Goal: Information Seeking & Learning: Learn about a topic

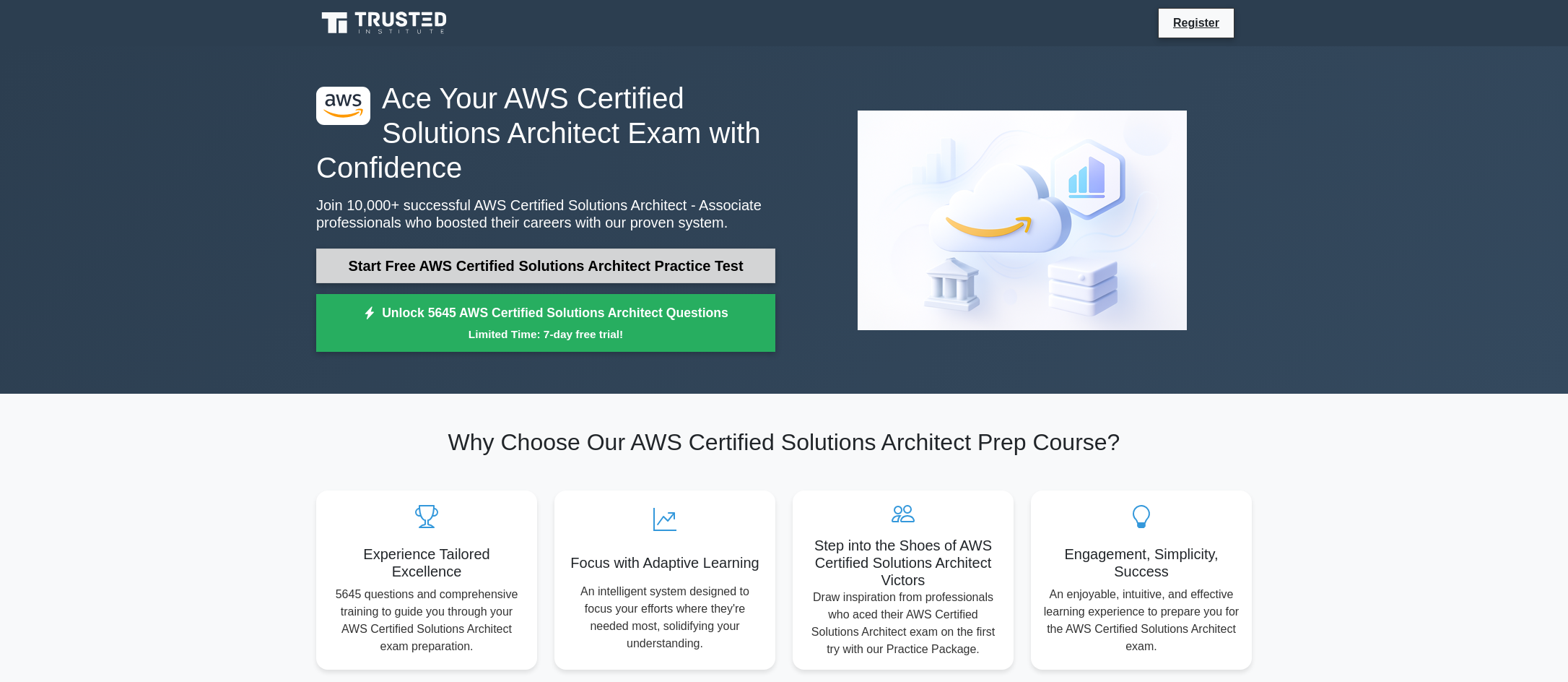
click at [493, 270] on link "Start Free AWS Certified Solutions Architect Practice Test" at bounding box center [545, 266] width 459 height 35
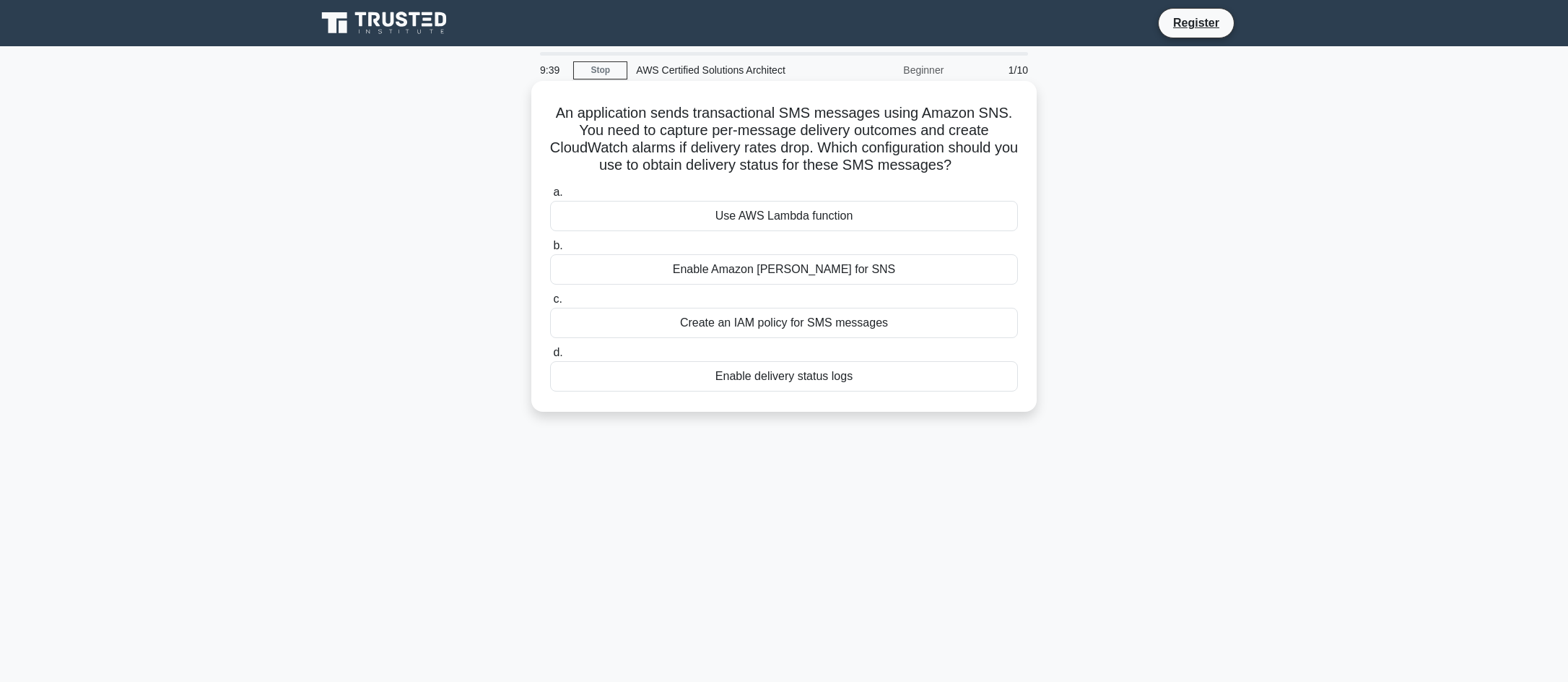
click at [791, 214] on div "Use AWS Lambda function" at bounding box center [784, 216] width 468 height 31
click at [550, 197] on input "a. Use AWS Lambda function" at bounding box center [550, 193] width 0 height 10
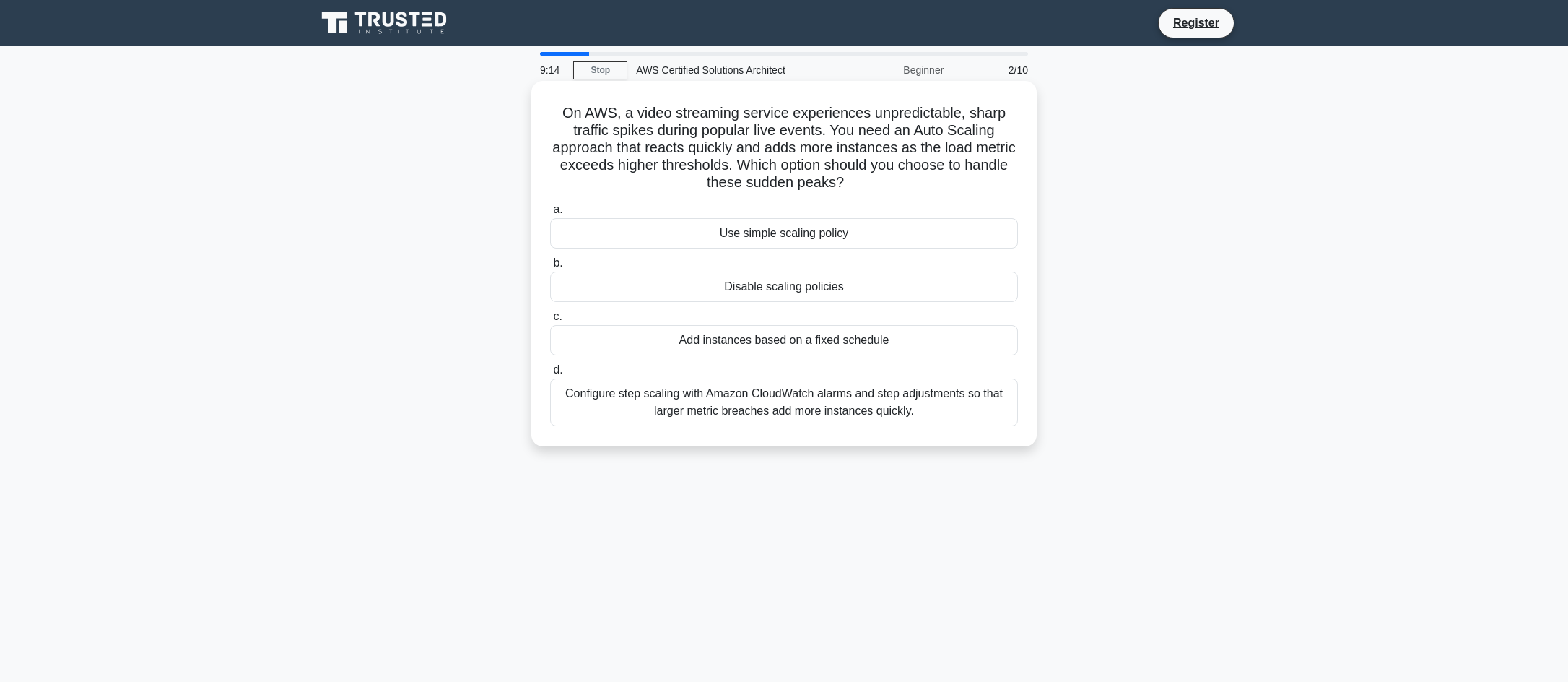
click at [783, 397] on div "Configure step scaling with Amazon CloudWatch alarms and step adjustments so th…" at bounding box center [784, 402] width 468 height 48
click at [550, 375] on input "d. Configure step scaling with Amazon CloudWatch alarms and step adjustments so…" at bounding box center [550, 371] width 0 height 10
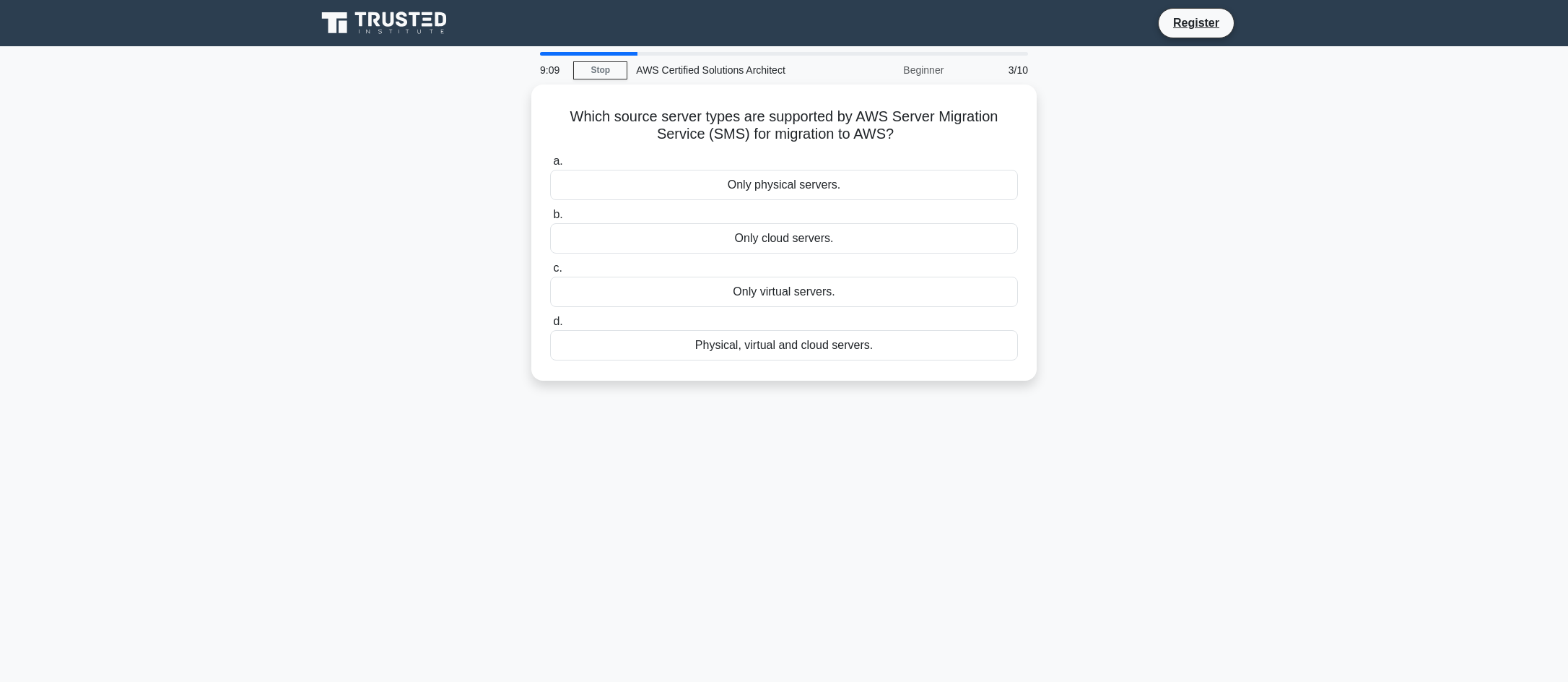
drag, startPoint x: 783, startPoint y: 397, endPoint x: 758, endPoint y: 409, distance: 27.7
click at [758, 409] on div "9:09 Stop AWS Certified Solutions Architect Beginner 3/10 Which source server t…" at bounding box center [784, 413] width 953 height 722
click at [767, 339] on div "Physical, virtual and cloud servers." at bounding box center [784, 342] width 468 height 31
click at [550, 323] on input "d. Physical, virtual and cloud servers." at bounding box center [550, 318] width 0 height 10
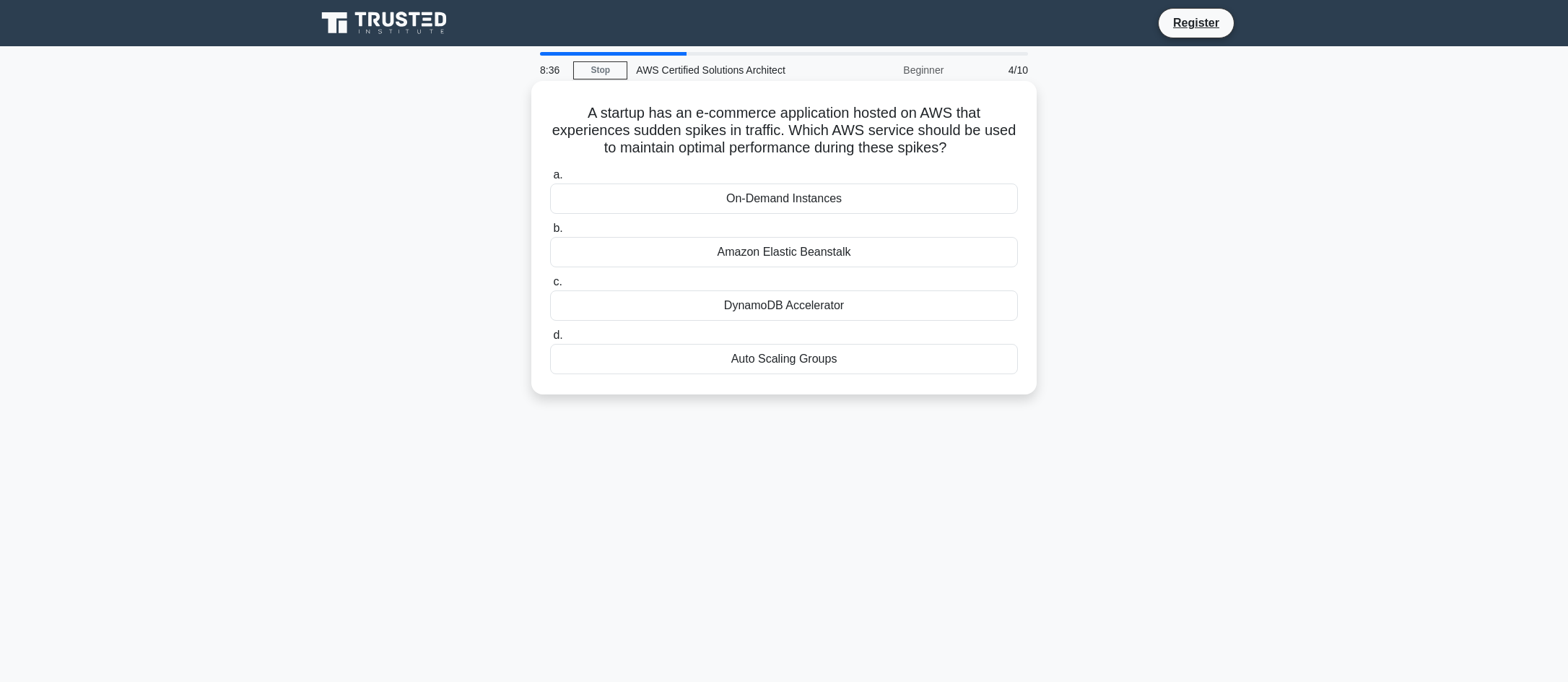
click at [754, 365] on div "Auto Scaling Groups" at bounding box center [784, 359] width 468 height 31
click at [550, 340] on input "d. Auto Scaling Groups" at bounding box center [550, 335] width 0 height 10
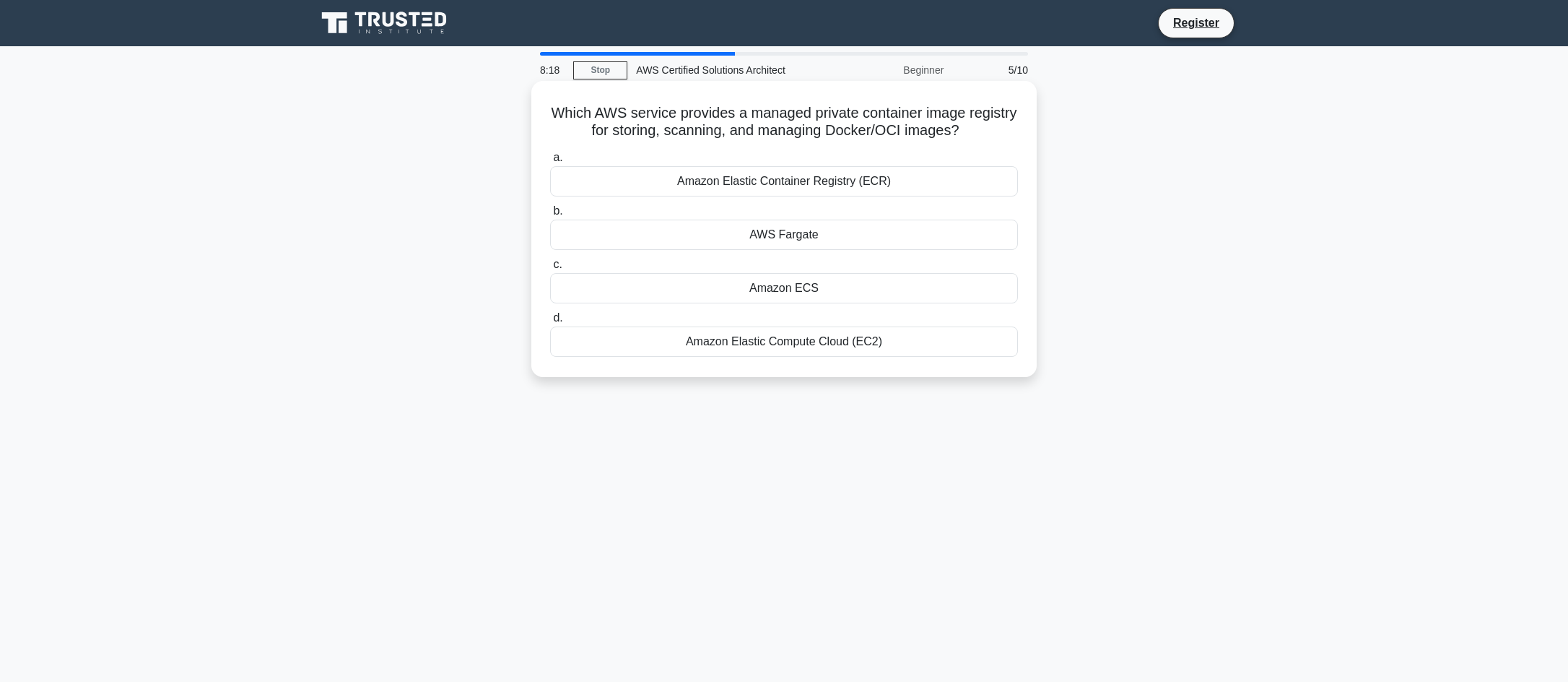
drag, startPoint x: 764, startPoint y: 193, endPoint x: 760, endPoint y: 185, distance: 8.9
click at [760, 185] on div "Amazon Elastic Container Registry (ECR)" at bounding box center [784, 182] width 468 height 31
click at [550, 162] on input "a. Amazon Elastic Container Registry (ECR)" at bounding box center [550, 158] width 0 height 10
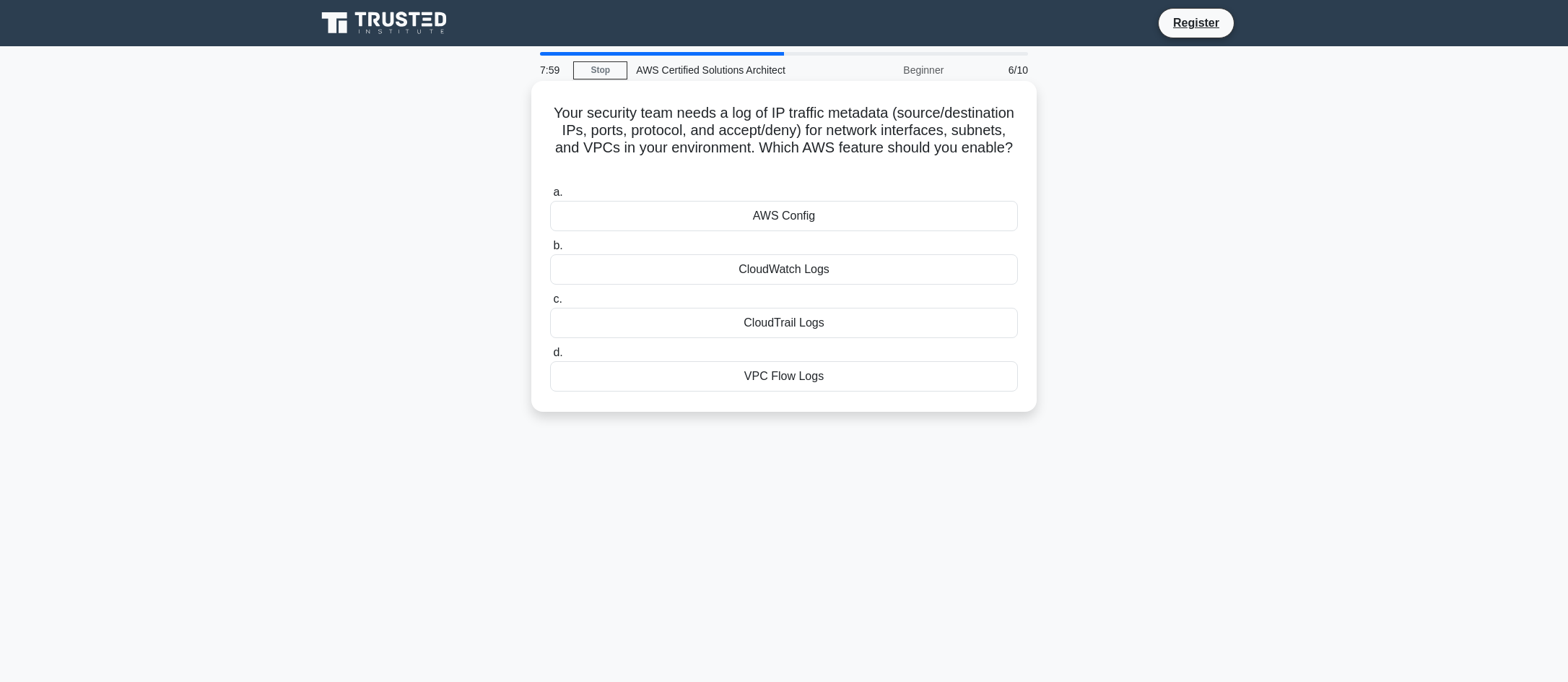
click at [817, 379] on div "VPC Flow Logs" at bounding box center [784, 377] width 468 height 31
click at [550, 357] on input "d. VPC Flow Logs" at bounding box center [550, 353] width 0 height 10
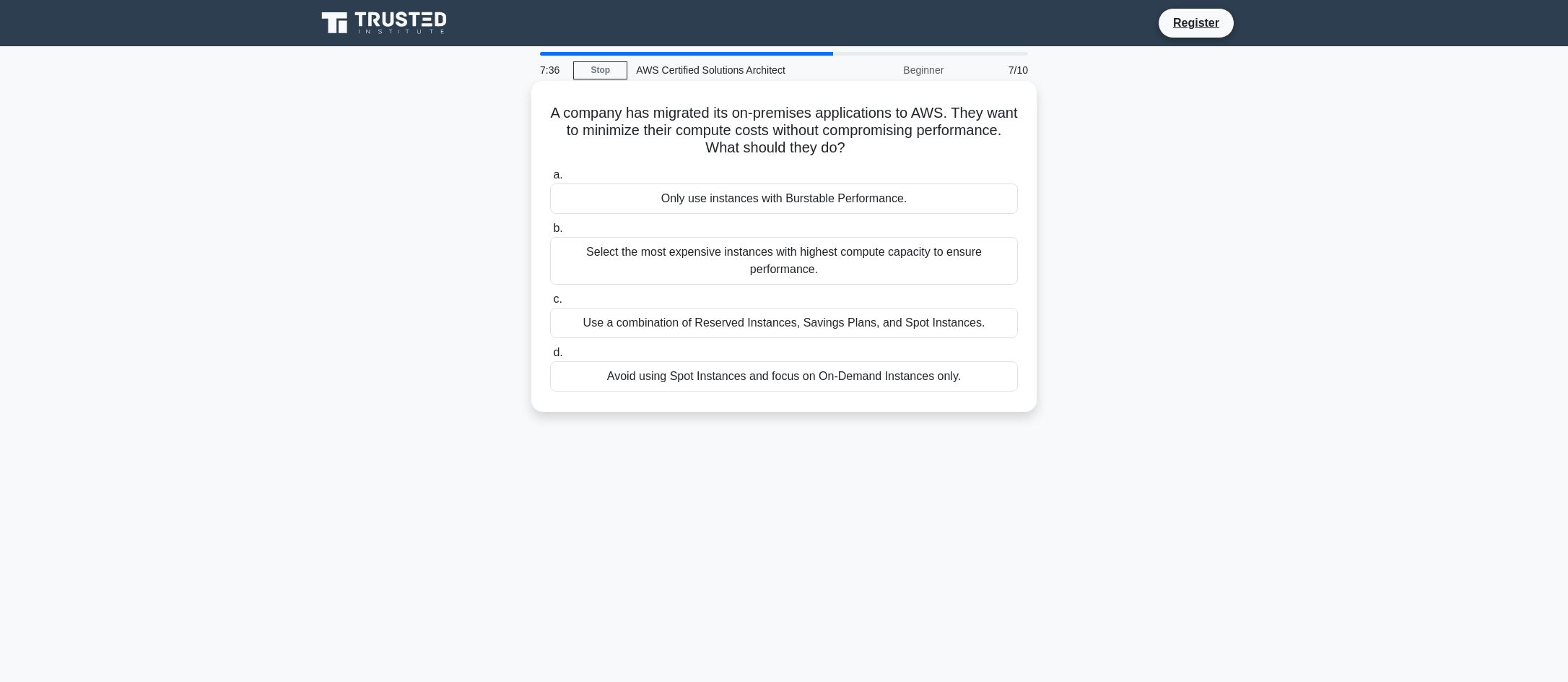
click at [756, 323] on div "Use a combination of Reserved Instances, Savings Plans, and Spot Instances." at bounding box center [784, 323] width 468 height 31
click at [550, 304] on input "c. Use a combination of Reserved Instances, Savings Plans, and Spot Instances." at bounding box center [550, 300] width 0 height 10
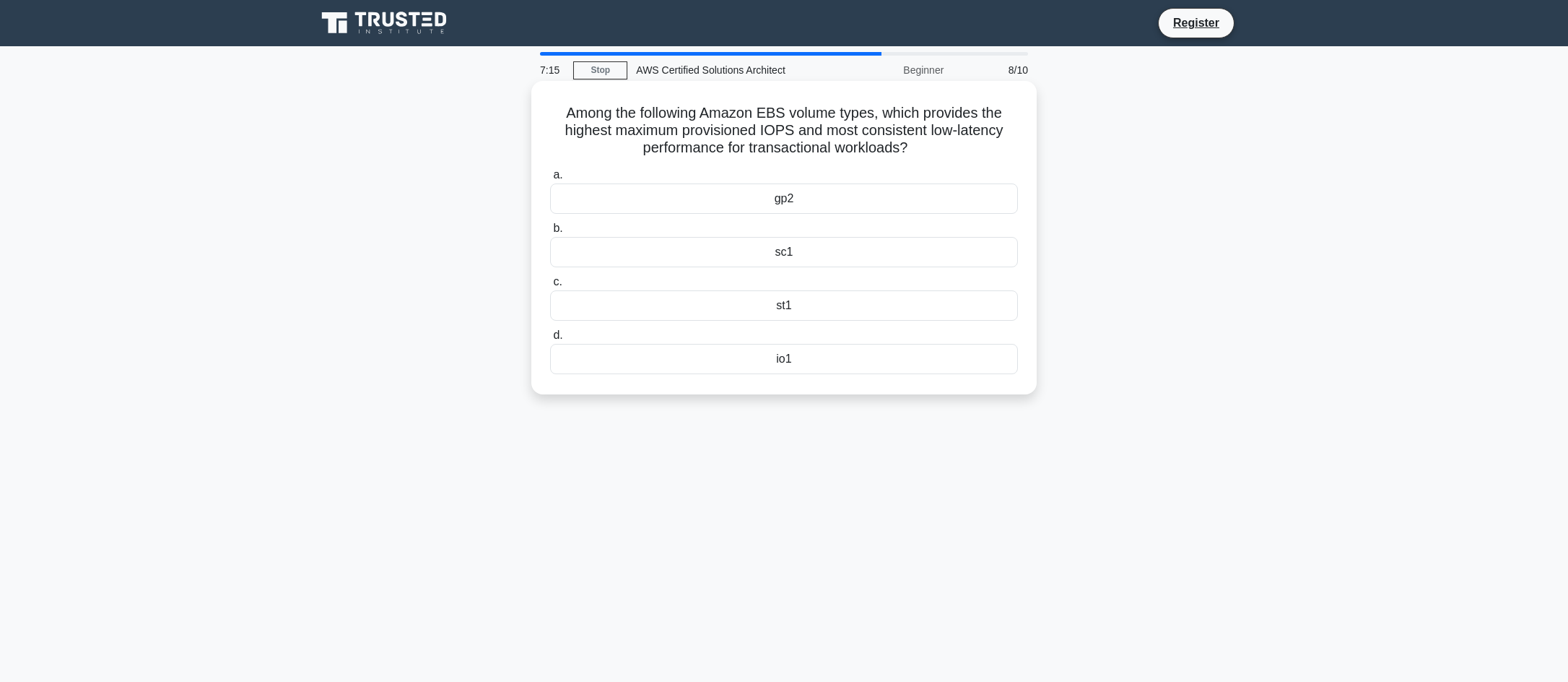
click at [776, 363] on div "io1" at bounding box center [784, 359] width 468 height 31
click at [550, 340] on input "d. io1" at bounding box center [550, 335] width 0 height 10
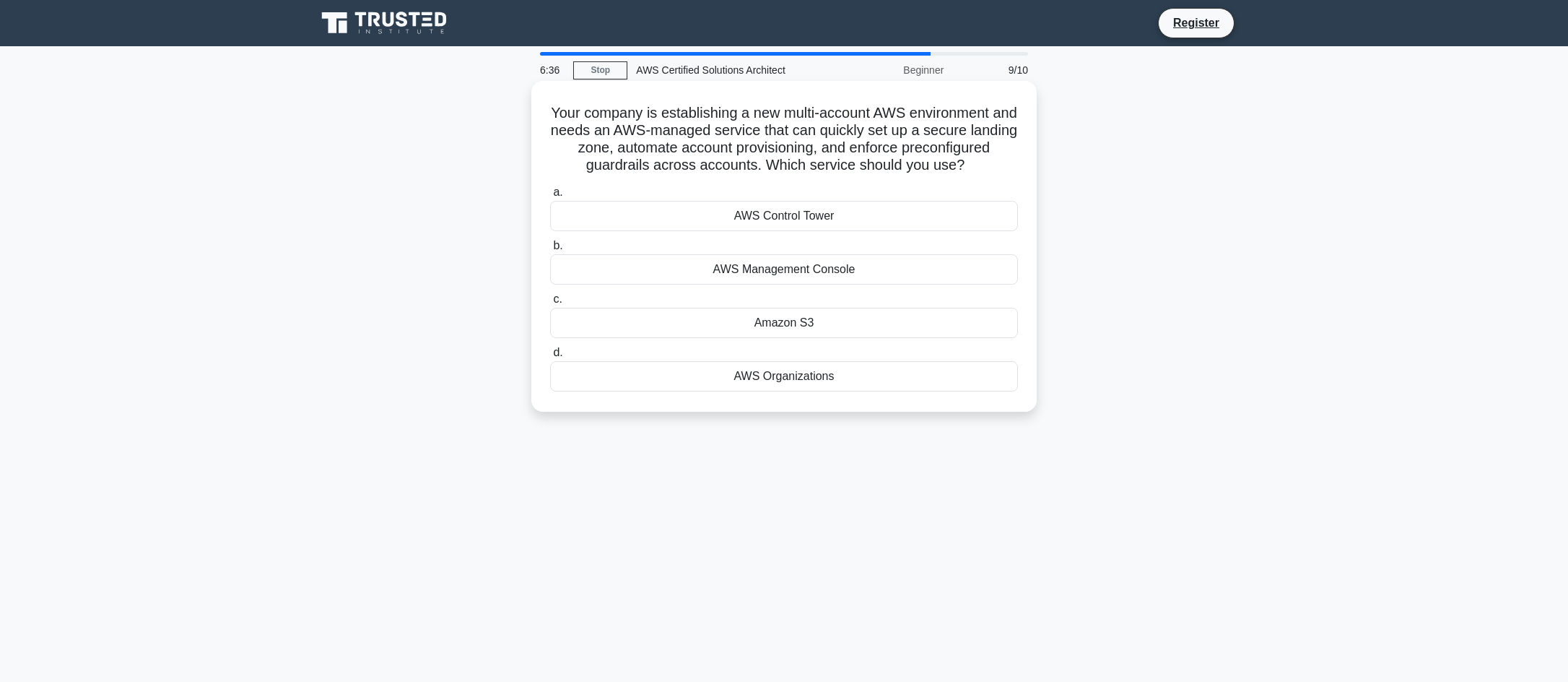
click at [810, 392] on div "AWS Organizations" at bounding box center [784, 377] width 468 height 31
click at [550, 357] on input "d. AWS Organizations" at bounding box center [550, 353] width 0 height 10
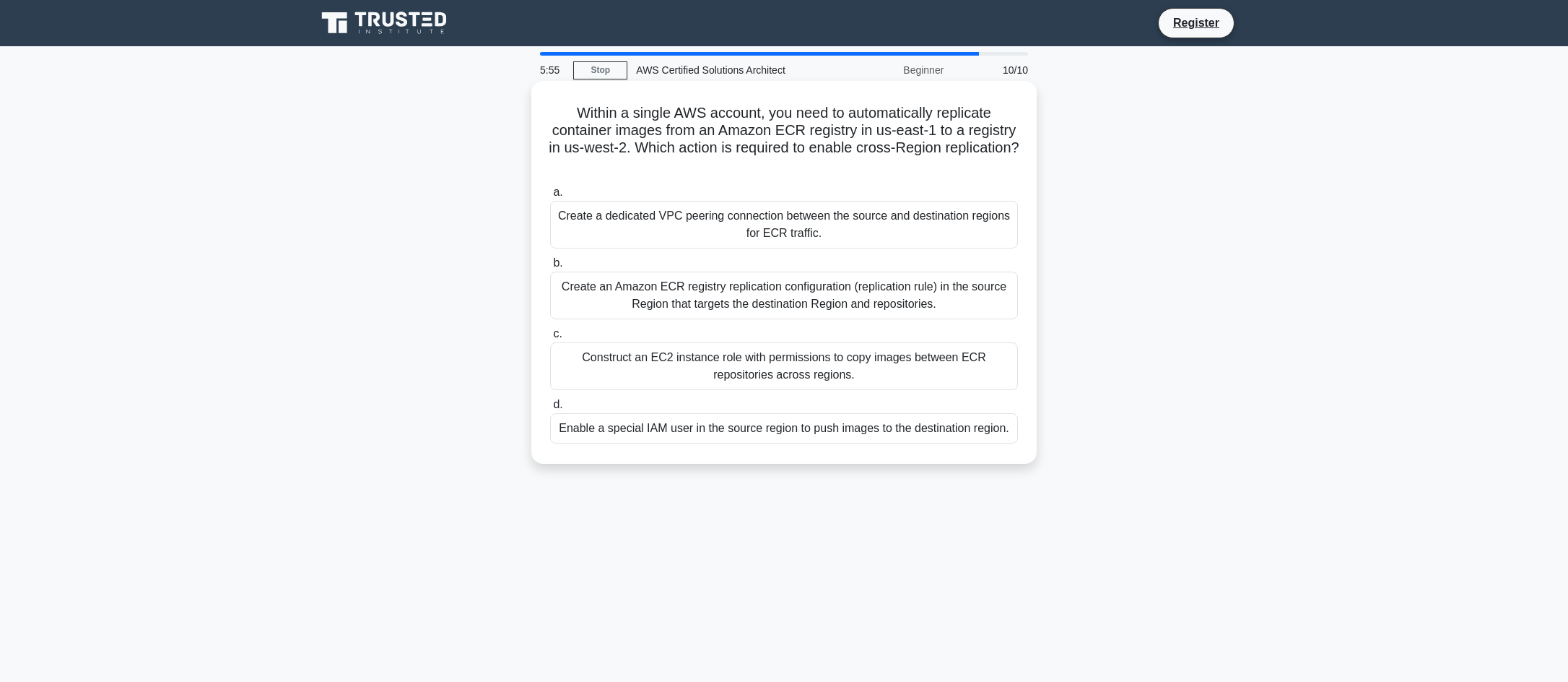
click at [775, 307] on div "Create an Amazon ECR registry replication configuration (replication rule) in t…" at bounding box center [784, 296] width 468 height 48
click at [550, 268] on input "b. Create an Amazon ECR registry replication configuration (replication rule) i…" at bounding box center [550, 263] width 0 height 10
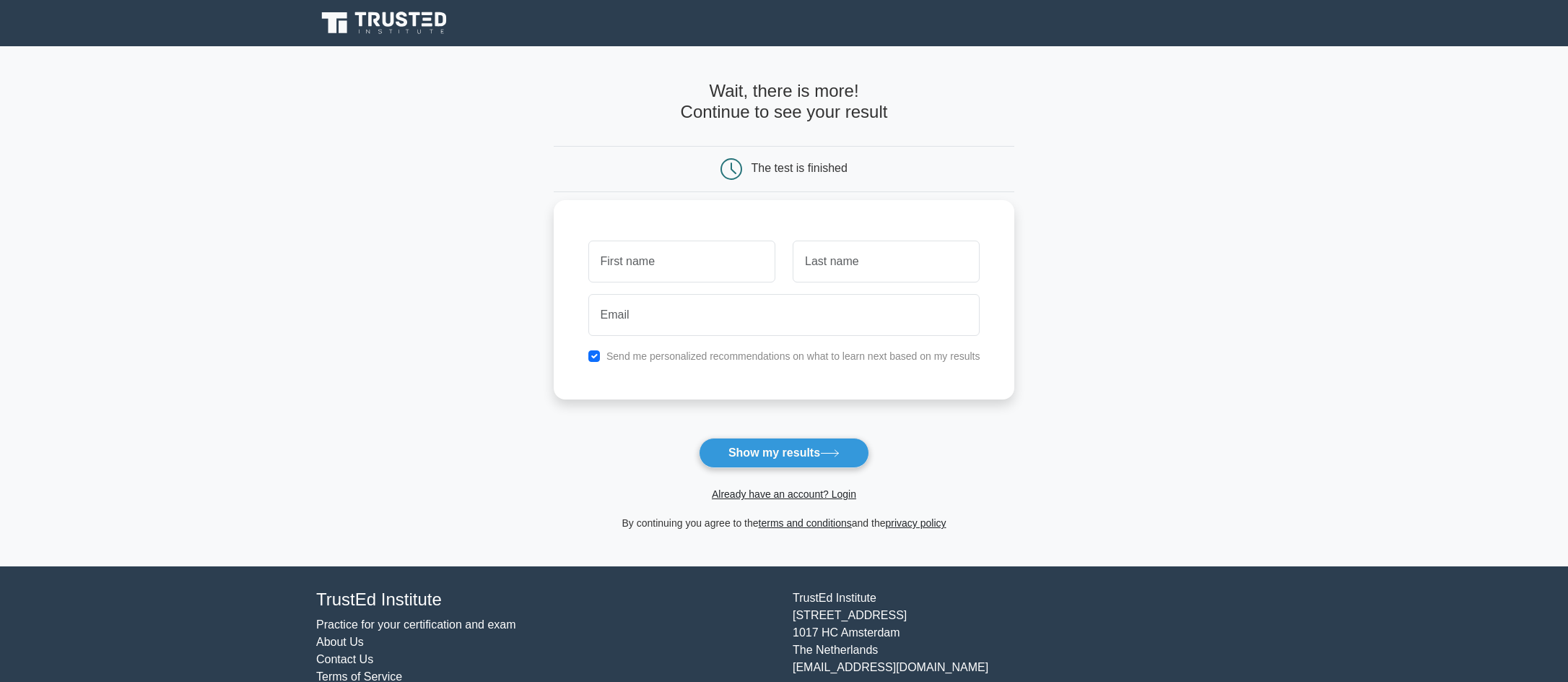
click at [704, 257] on input "text" at bounding box center [682, 261] width 187 height 42
type input "[PERSON_NAME]"
click at [849, 267] on input "text" at bounding box center [886, 261] width 187 height 42
type input "Mangion"
click at [803, 314] on input "email" at bounding box center [784, 315] width 392 height 42
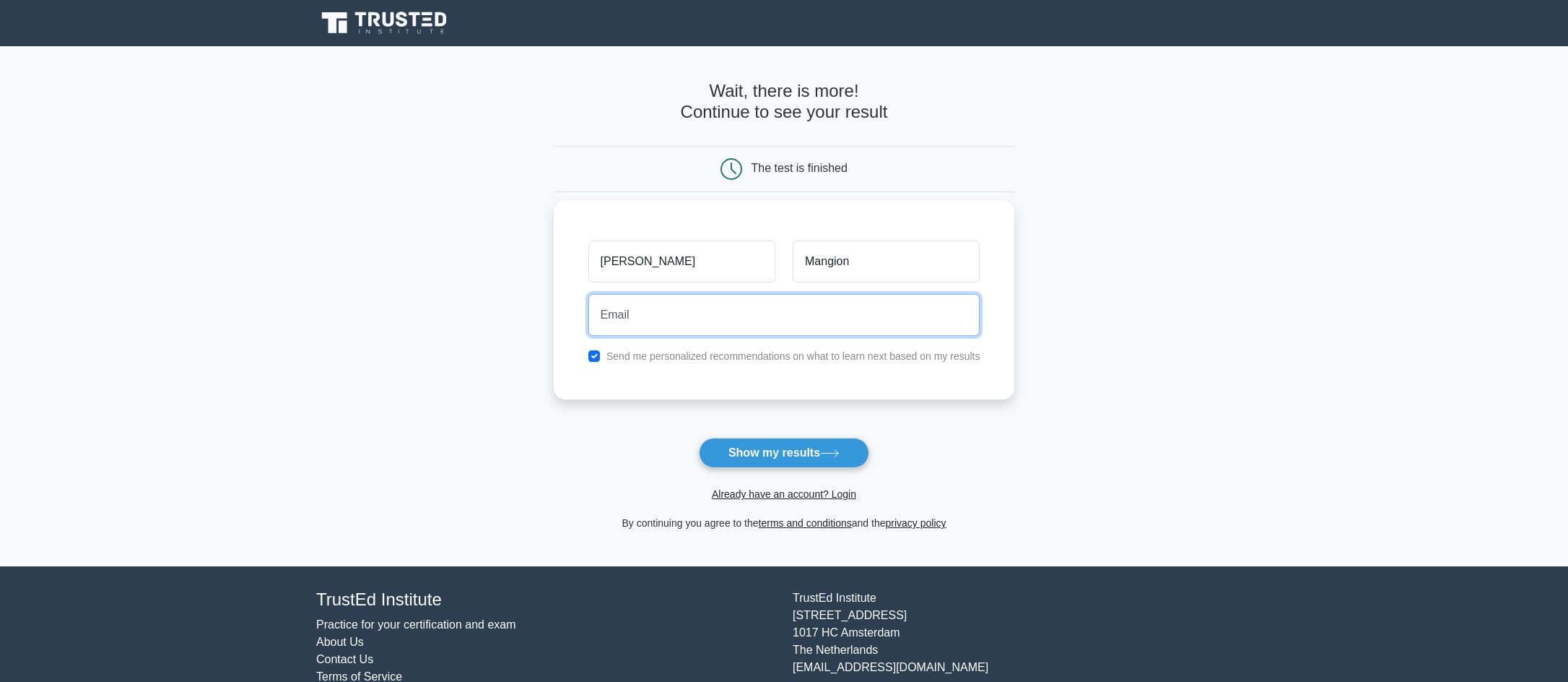
type input "20101207@mail.wit.ie"
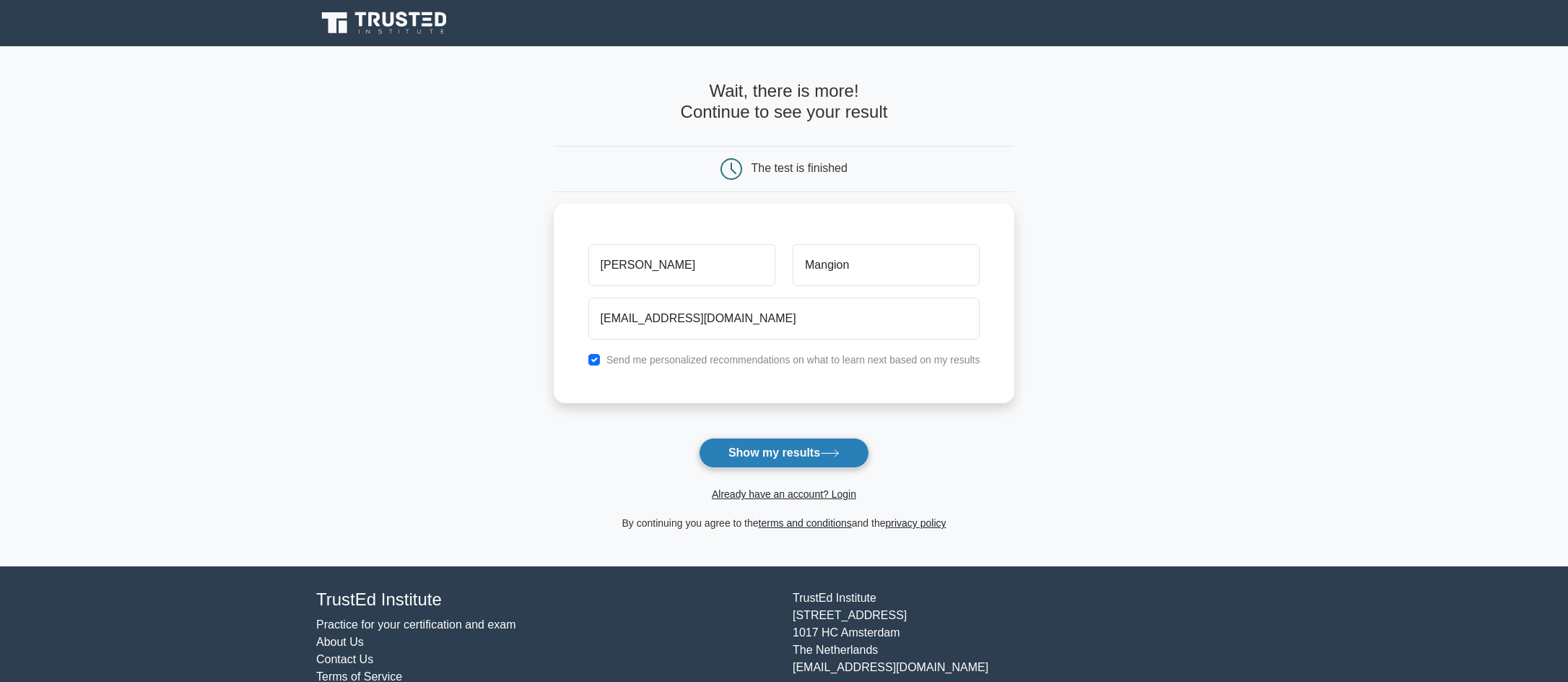
click at [794, 452] on button "Show my results" at bounding box center [784, 453] width 170 height 31
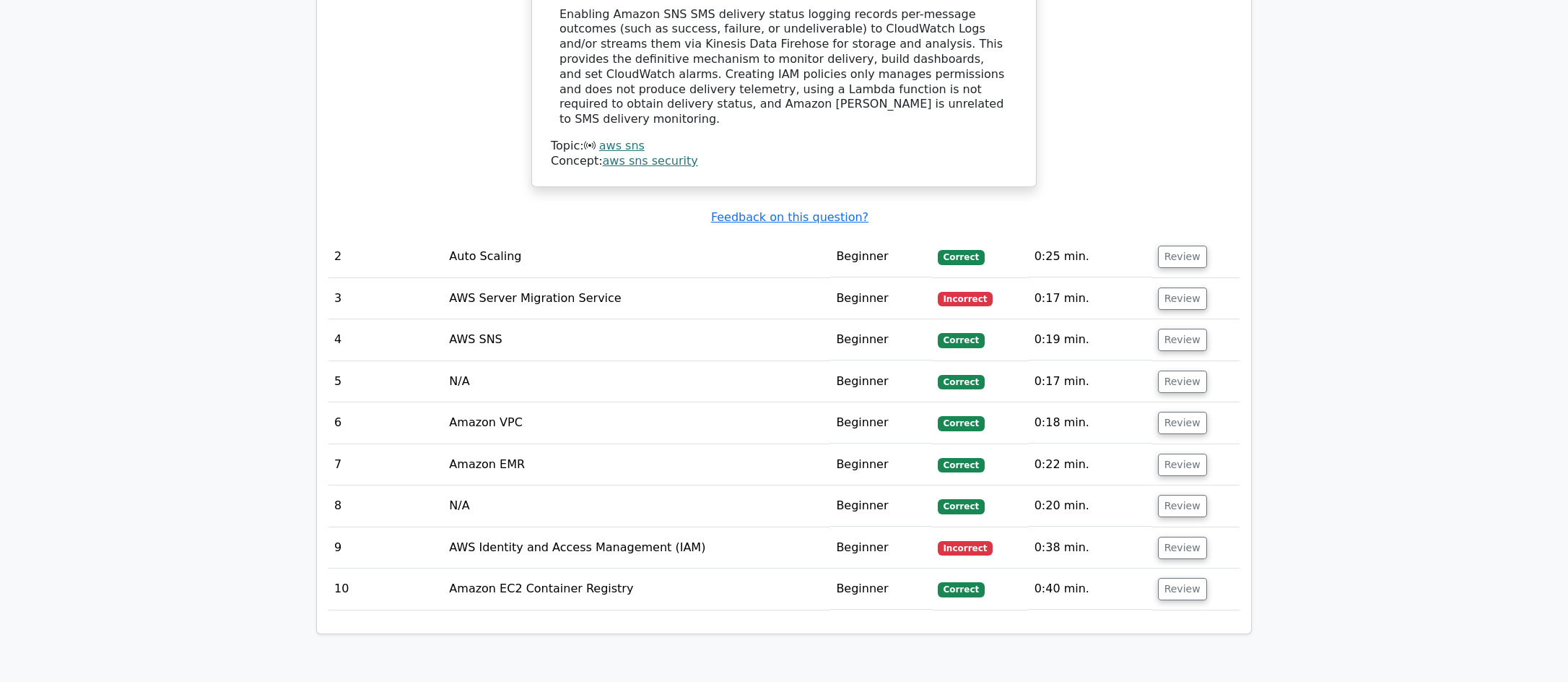
scroll to position [1662, 0]
click at [1167, 536] on button "Review" at bounding box center [1182, 547] width 49 height 22
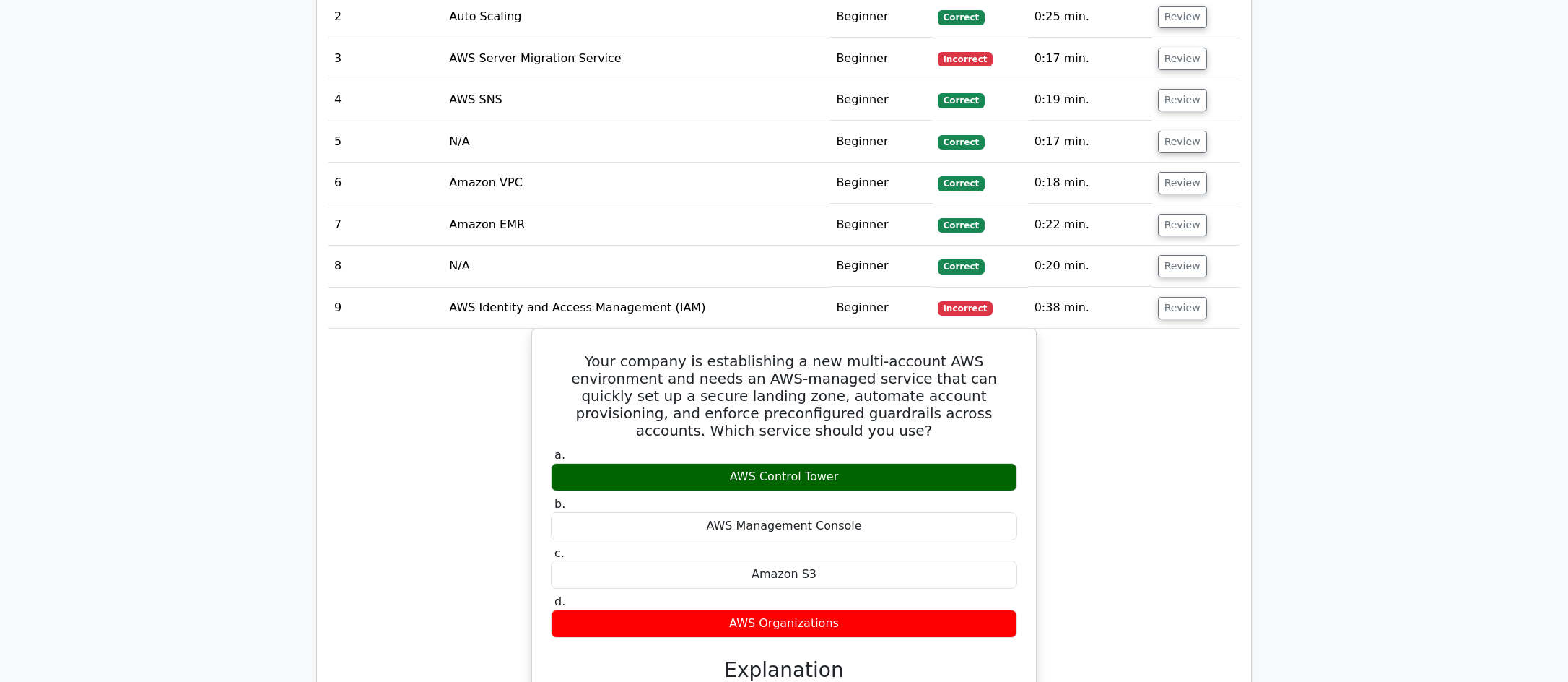
scroll to position [1951, 0]
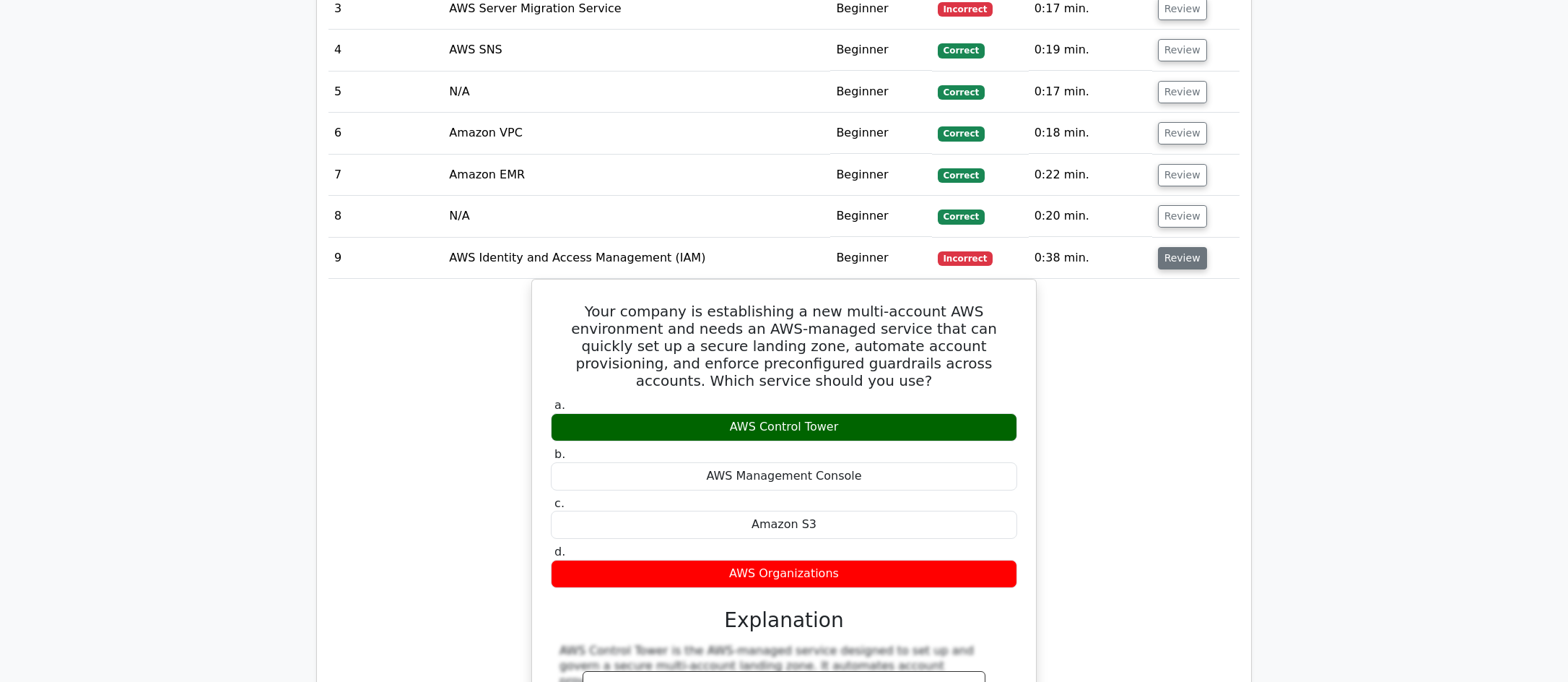
click at [1175, 247] on button "Review" at bounding box center [1182, 257] width 49 height 22
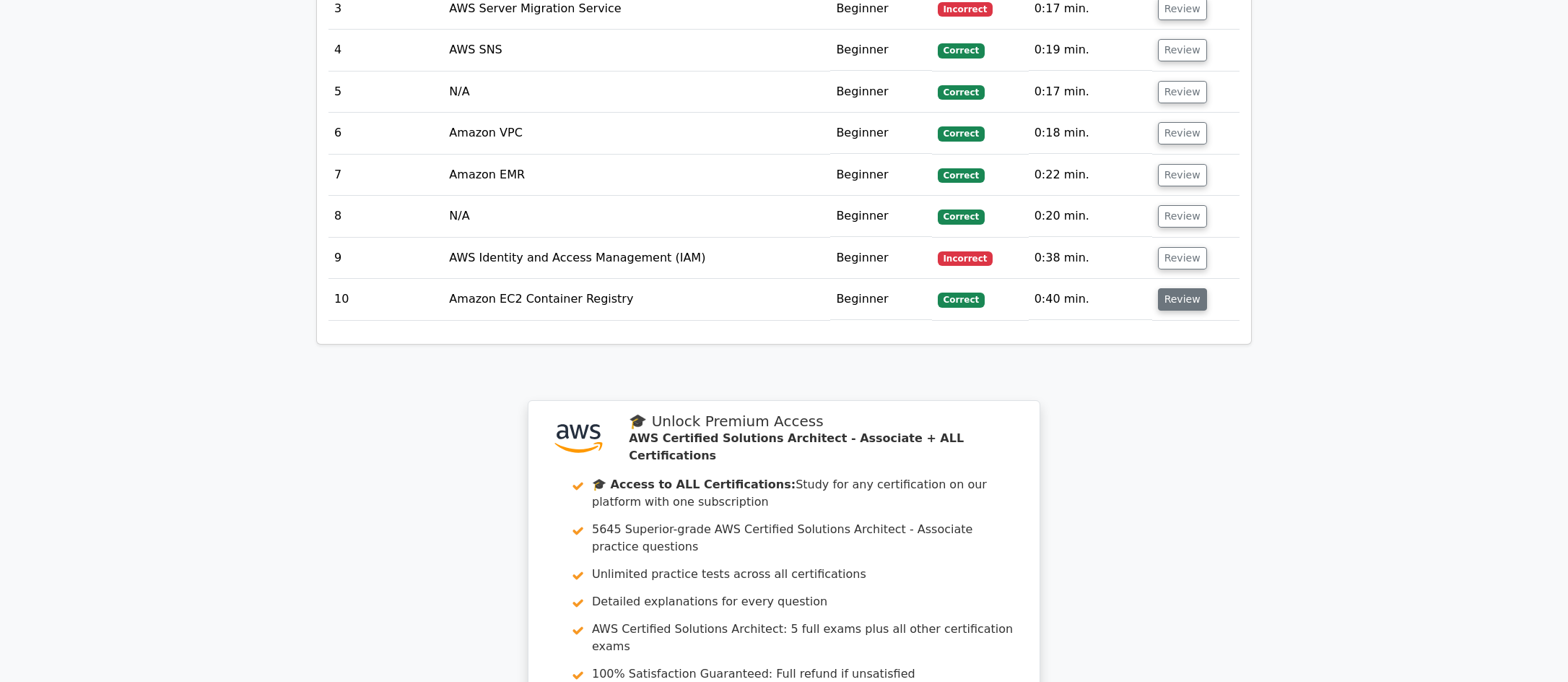
click at [1180, 288] on button "Review" at bounding box center [1182, 299] width 49 height 22
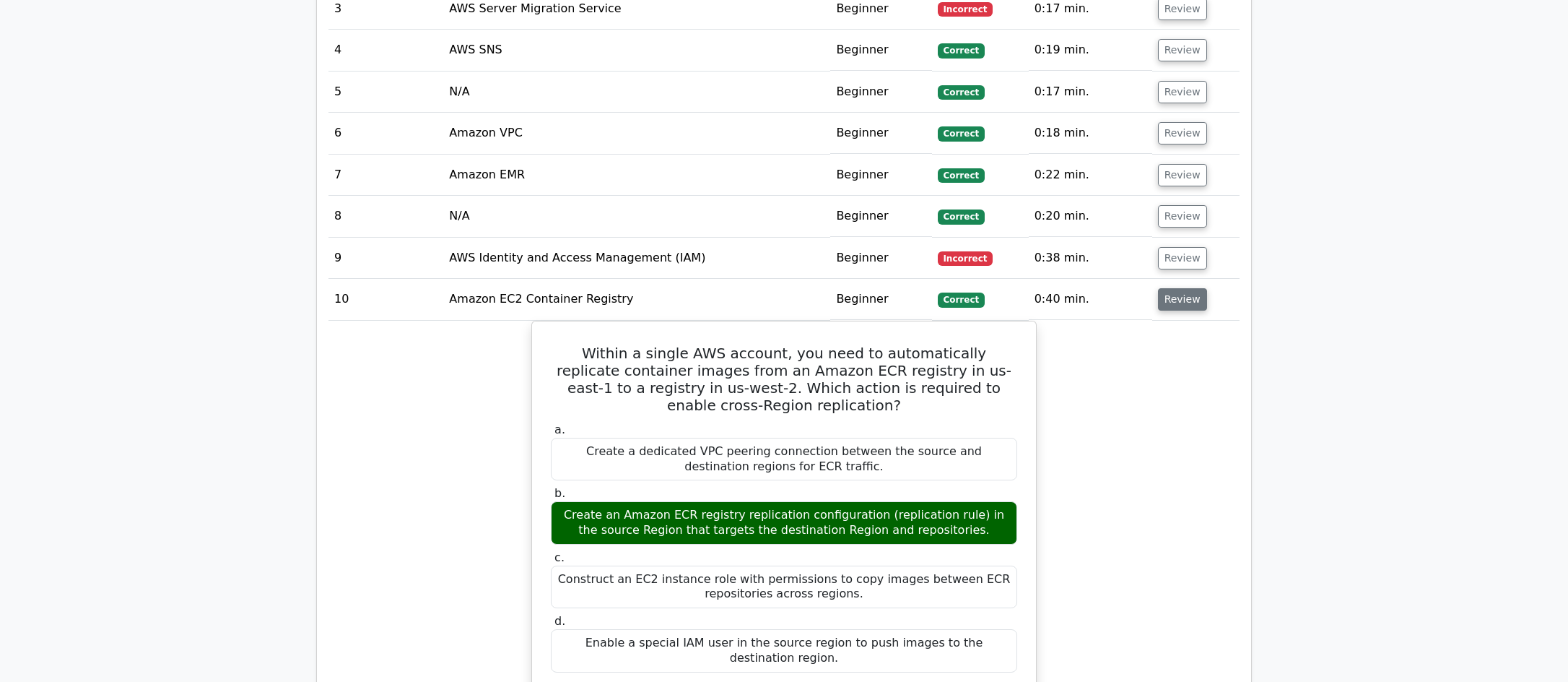
click at [1180, 288] on button "Review" at bounding box center [1182, 299] width 49 height 22
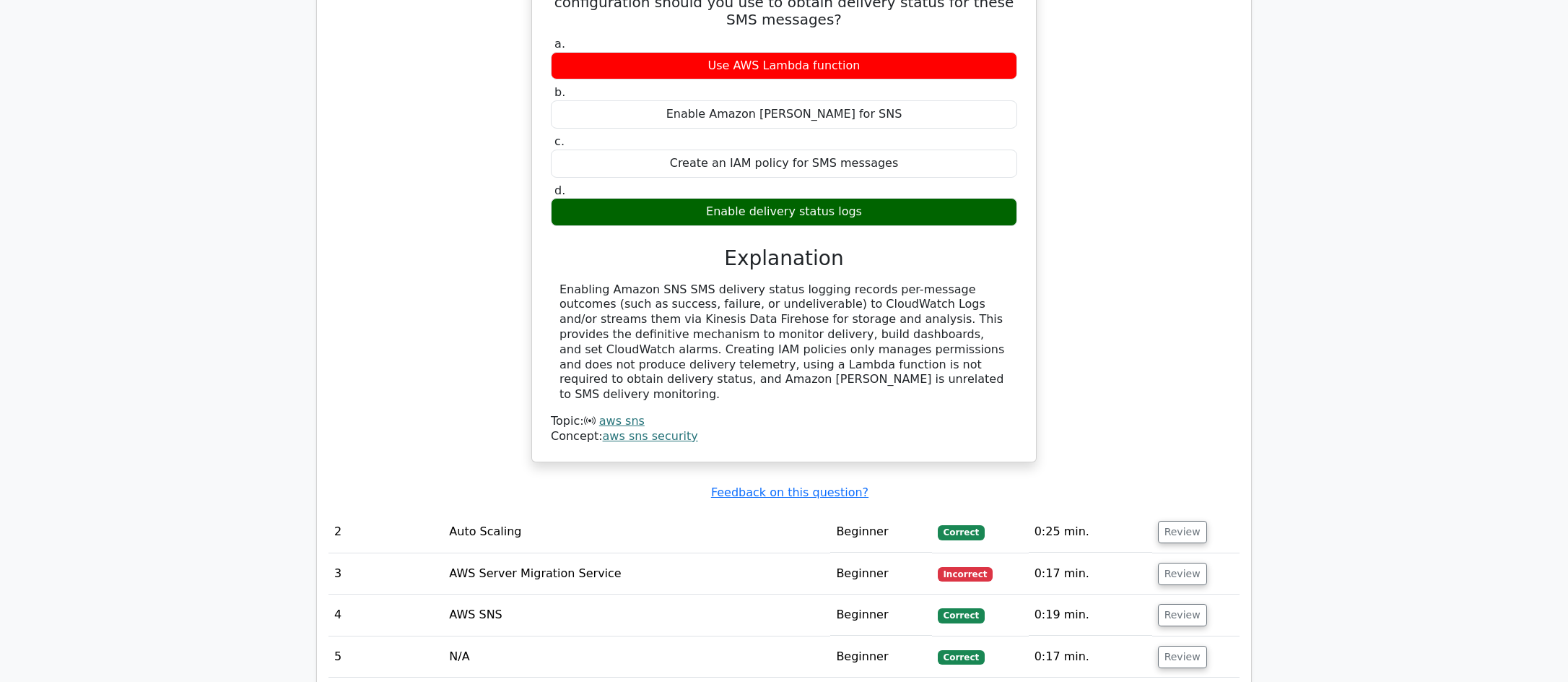
scroll to position [1517, 0]
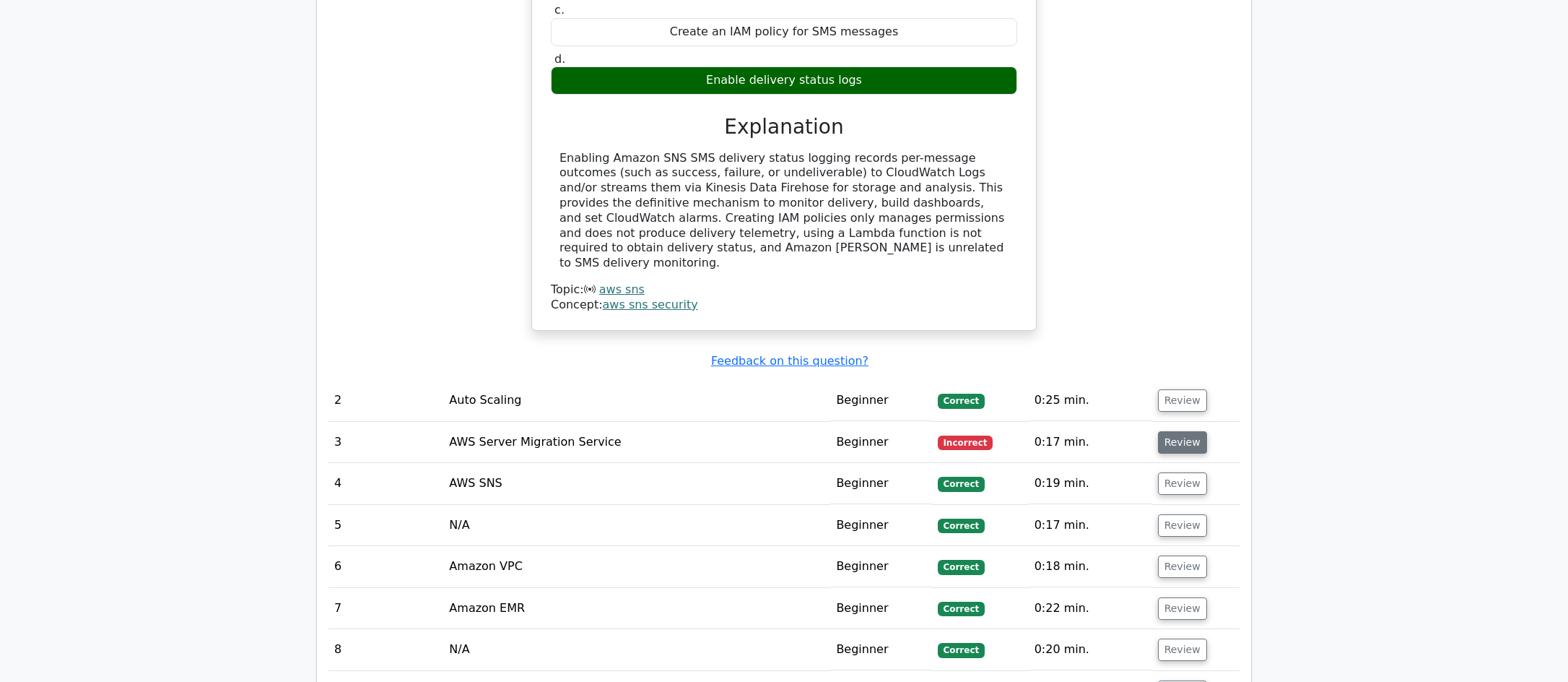
click at [1178, 431] on button "Review" at bounding box center [1182, 442] width 49 height 22
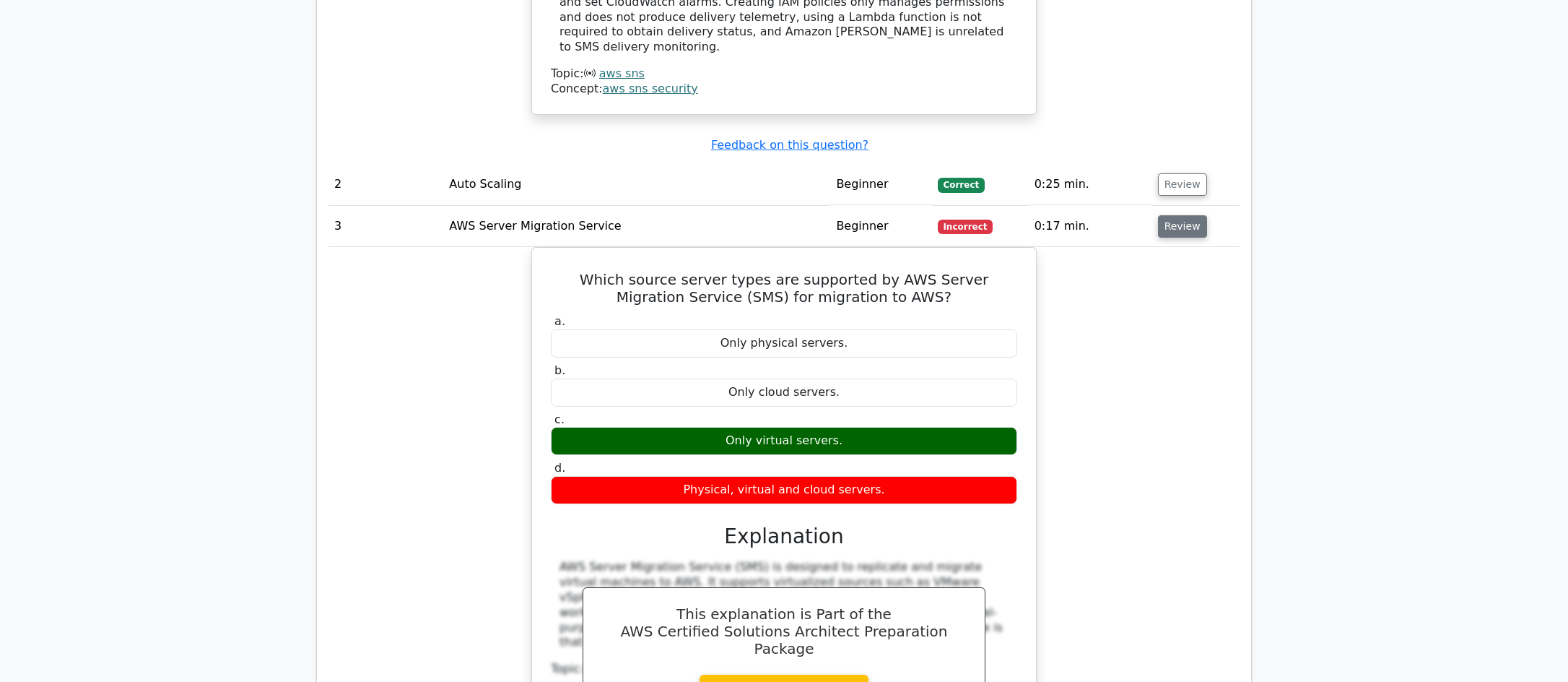
scroll to position [1734, 0]
click at [1172, 214] on button "Review" at bounding box center [1182, 225] width 49 height 22
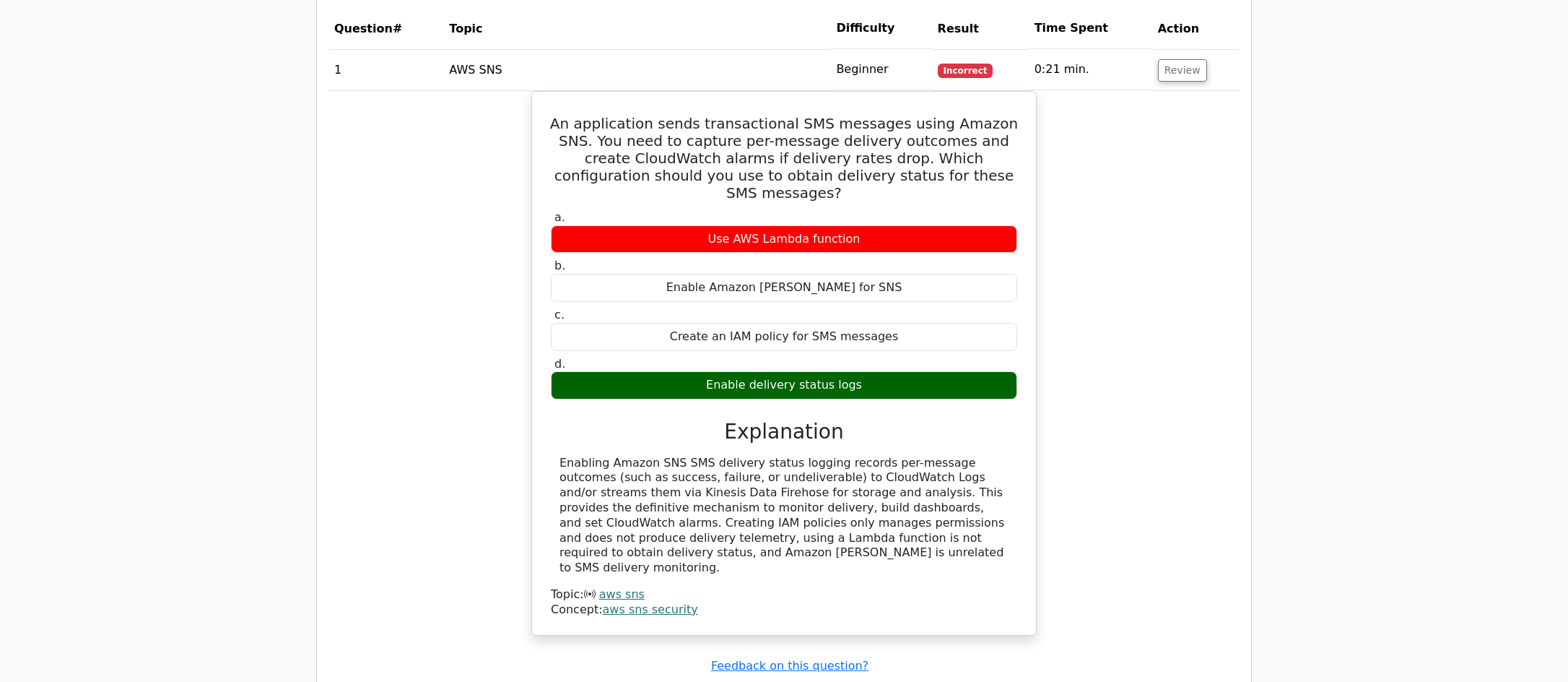
scroll to position [1156, 0]
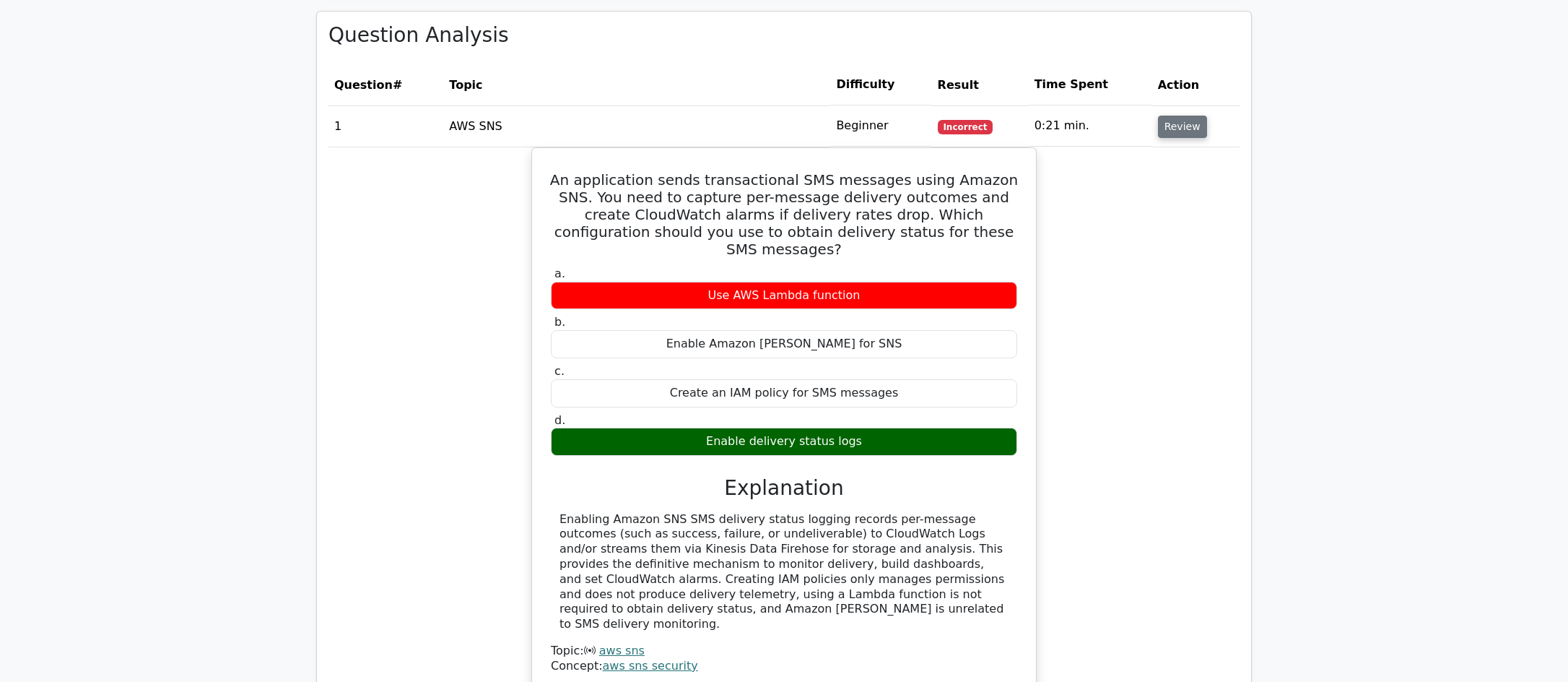
click at [1180, 115] on button "Review" at bounding box center [1182, 126] width 49 height 22
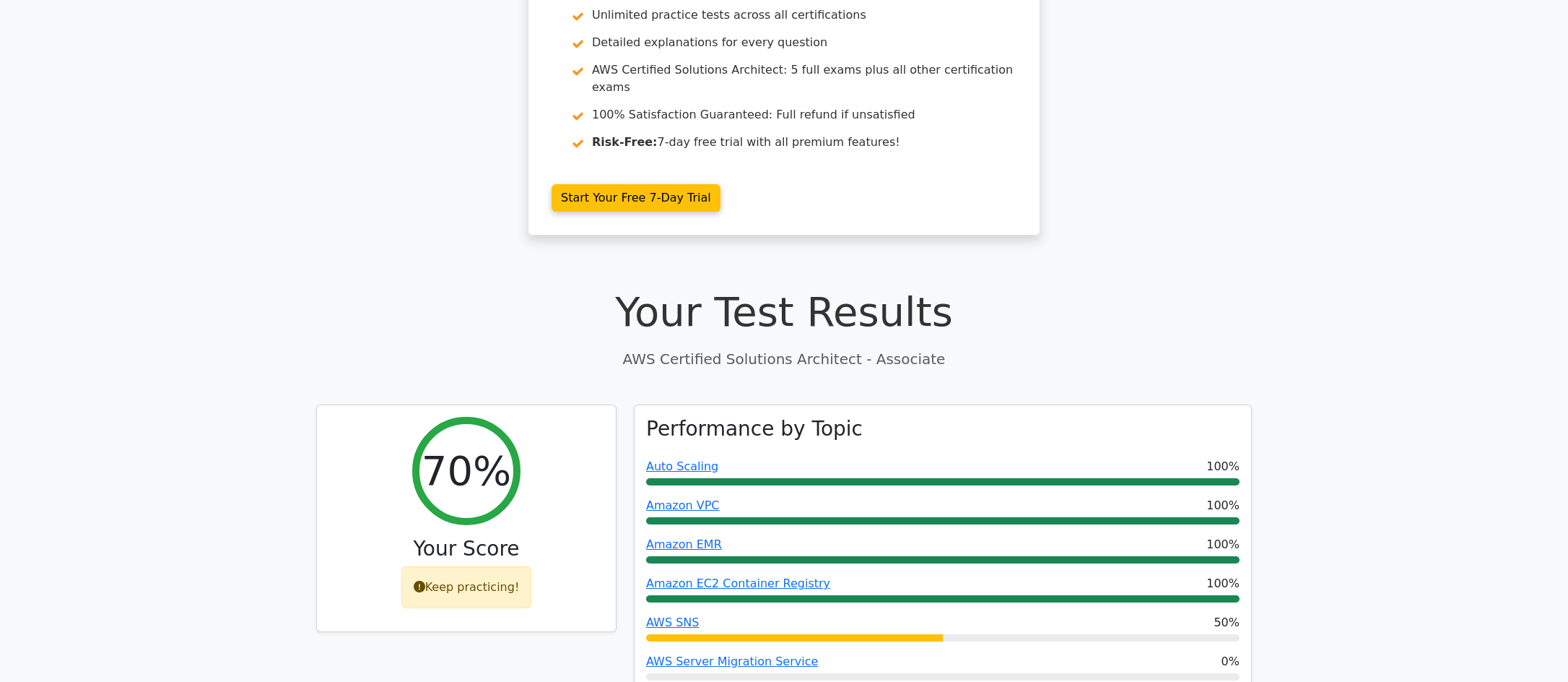
scroll to position [0, 0]
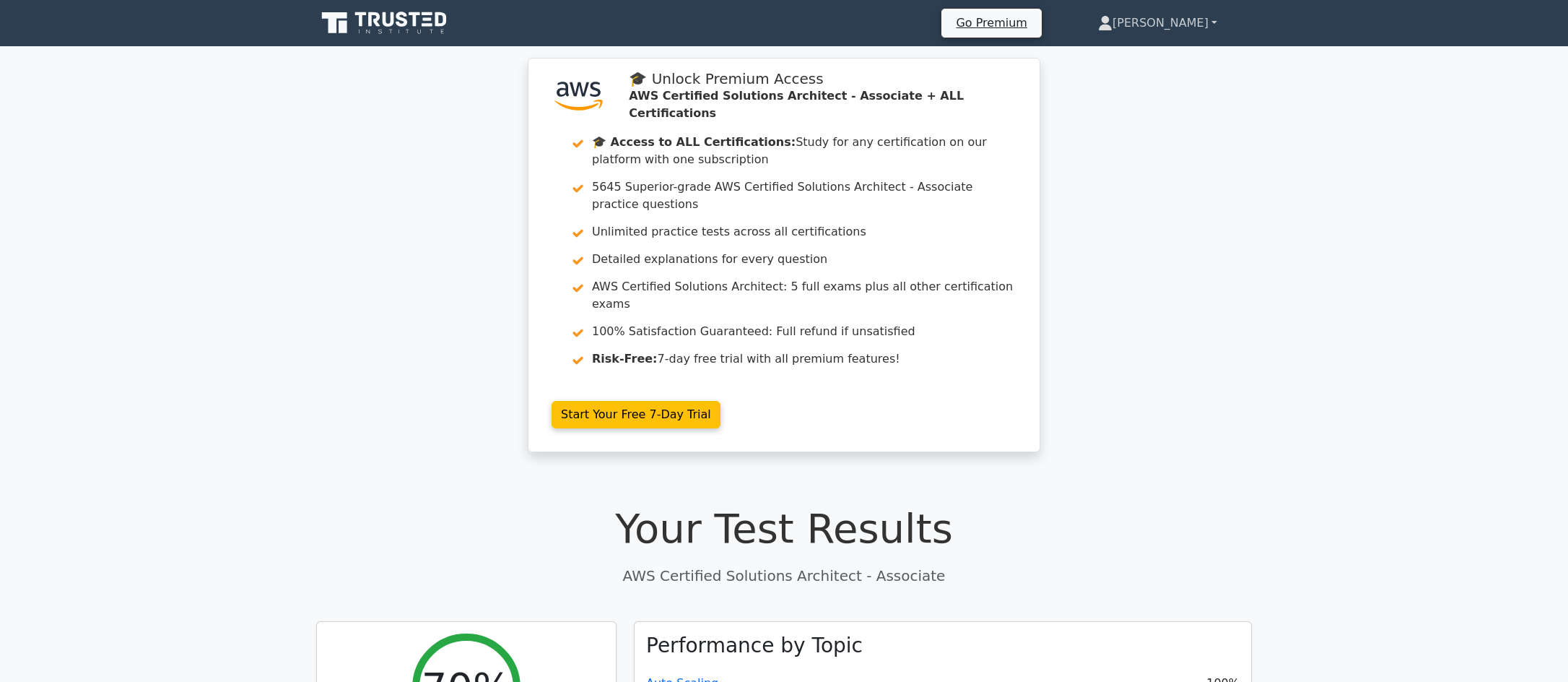
click at [1207, 25] on link "Riccardo" at bounding box center [1158, 23] width 188 height 29
click at [1213, 24] on link "Riccardo" at bounding box center [1158, 23] width 188 height 29
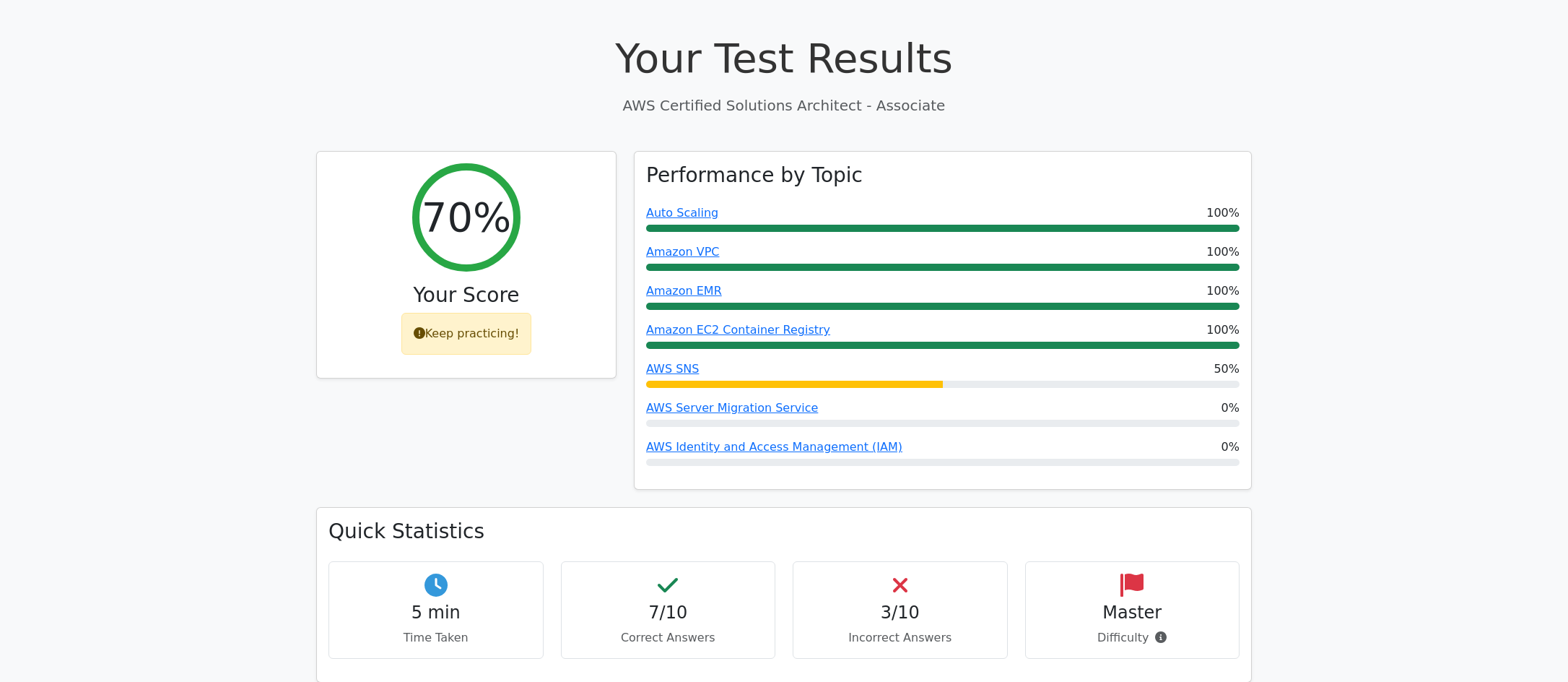
scroll to position [462, 0]
